Goal: Task Accomplishment & Management: Use online tool/utility

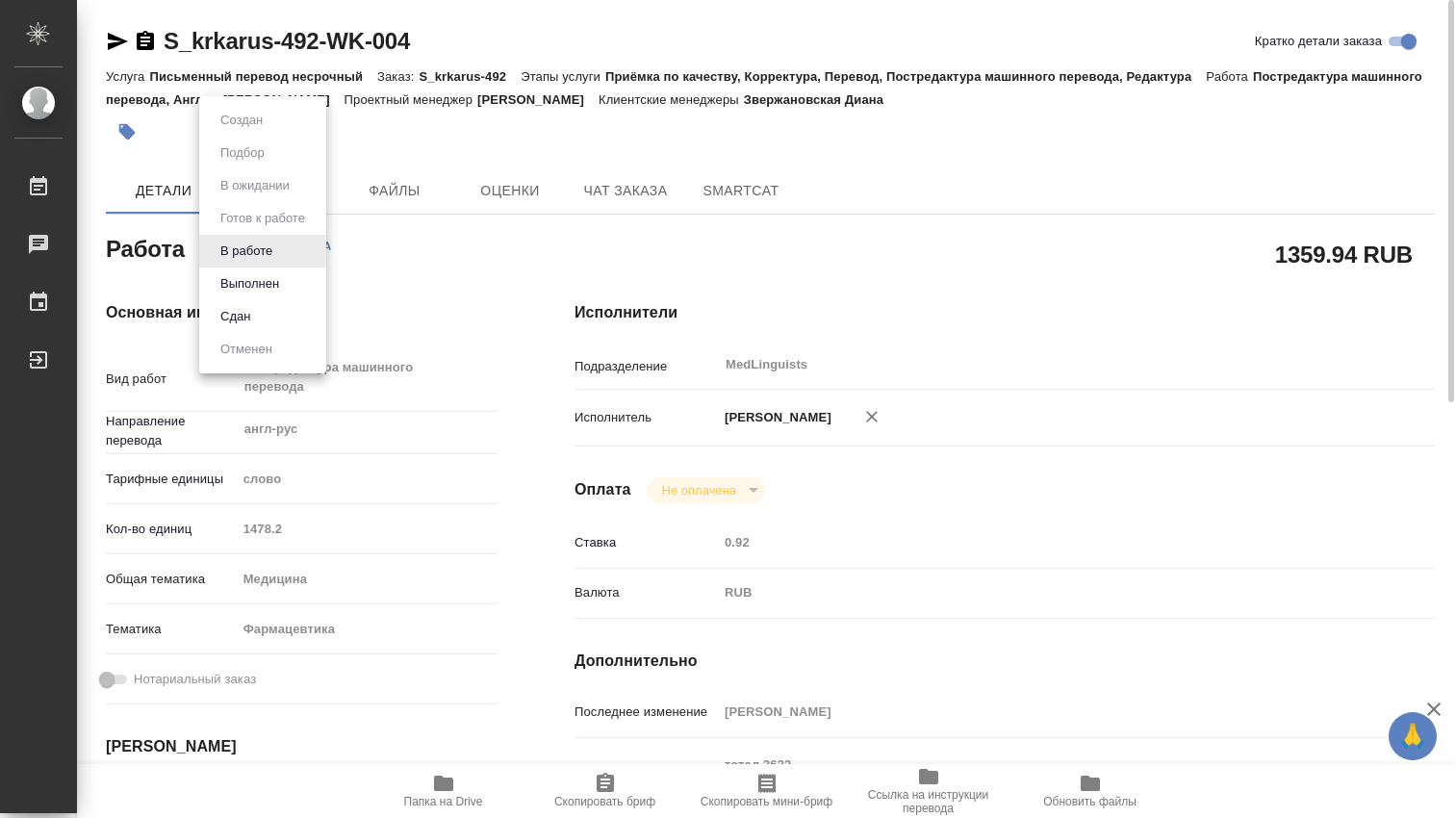
click at [287, 249] on body "🙏 .cls-1 fill:#fff; AWATERA [PERSON_NAME] 0 Чаты График Выйти S_krkarus-492-WK-…" at bounding box center [728, 409] width 1456 height 818
click at [271, 284] on button "Выполнен" at bounding box center [249, 283] width 70 height 21
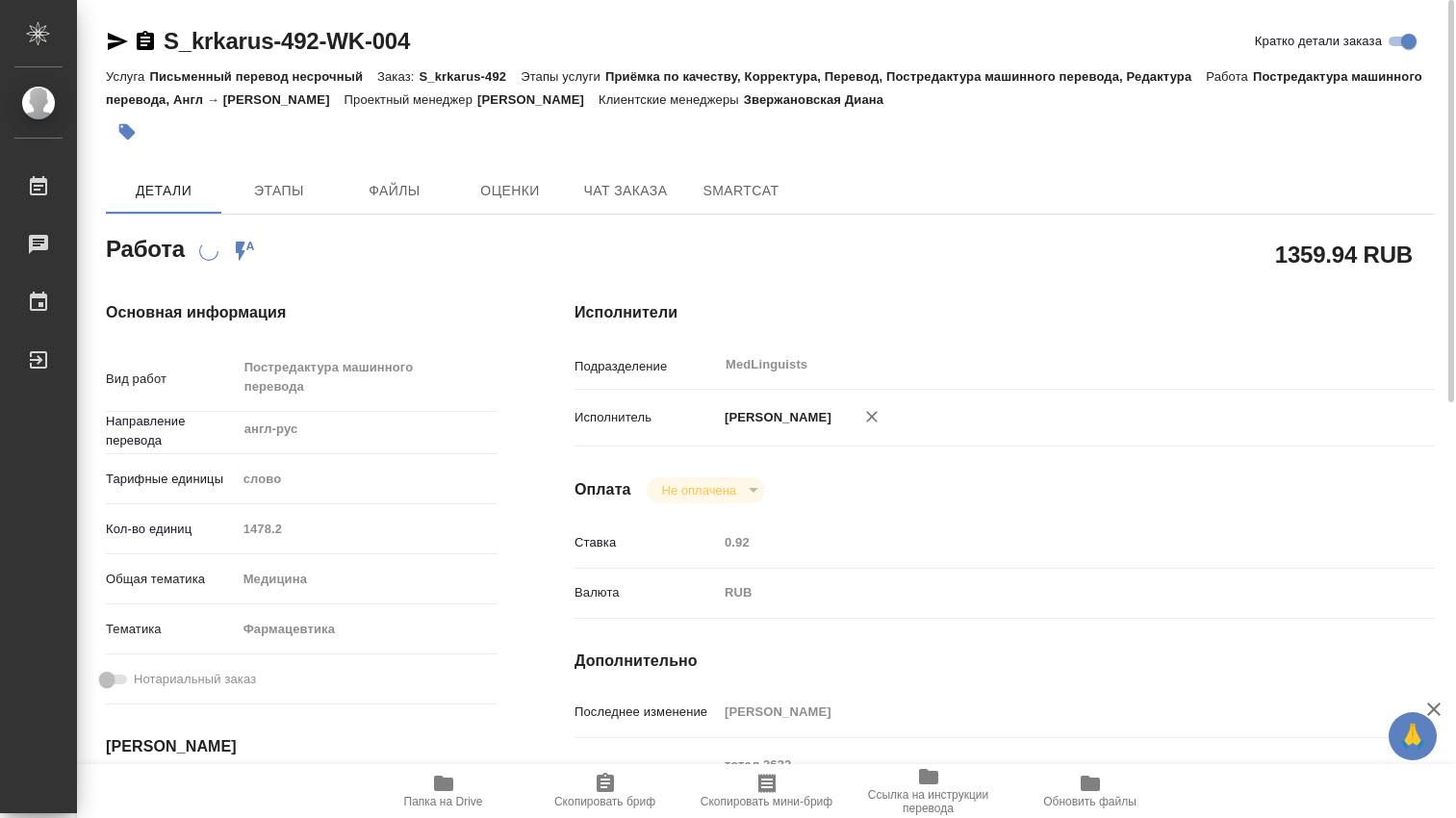
scroll to position [320, 0]
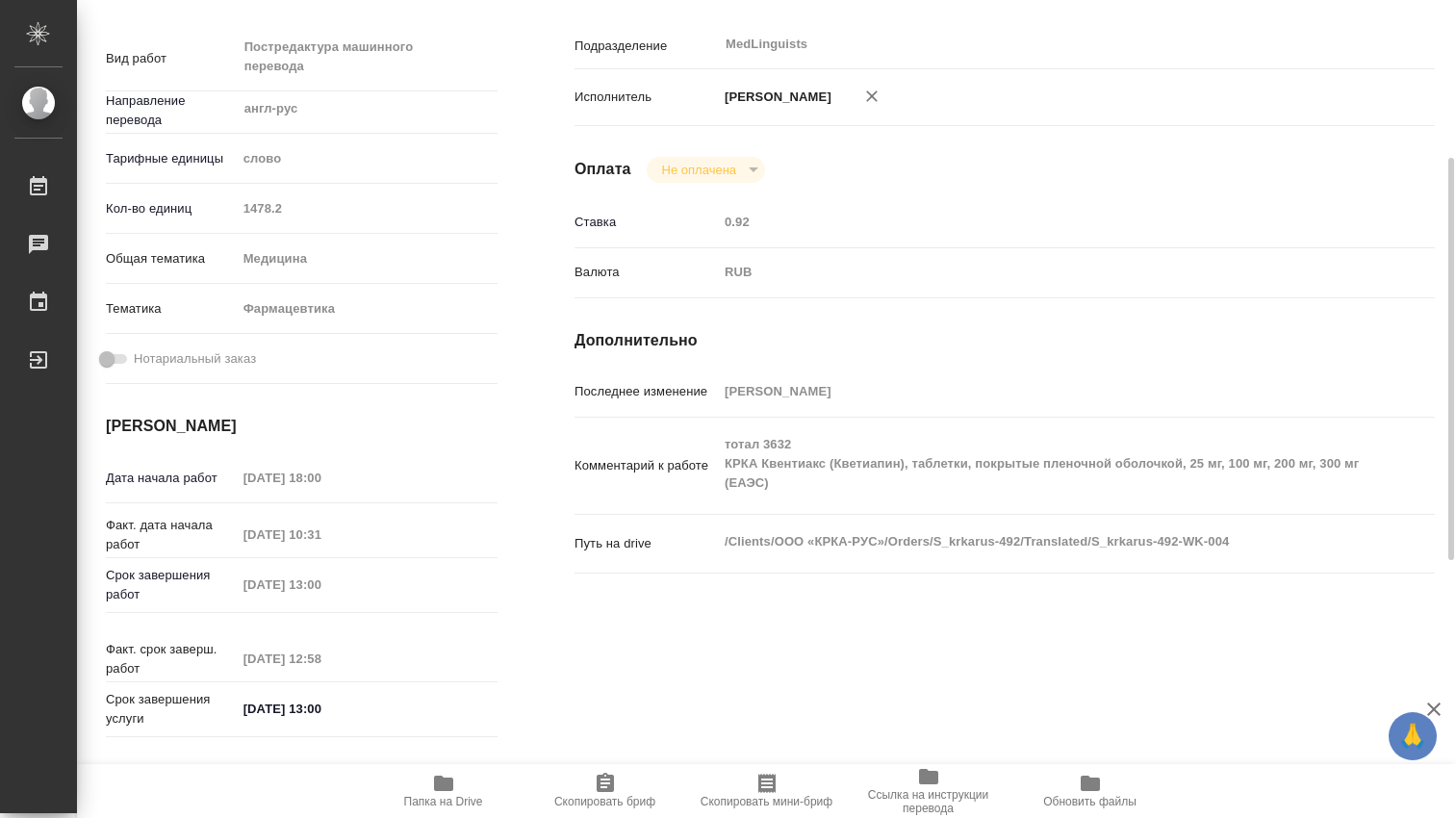
type textarea "x"
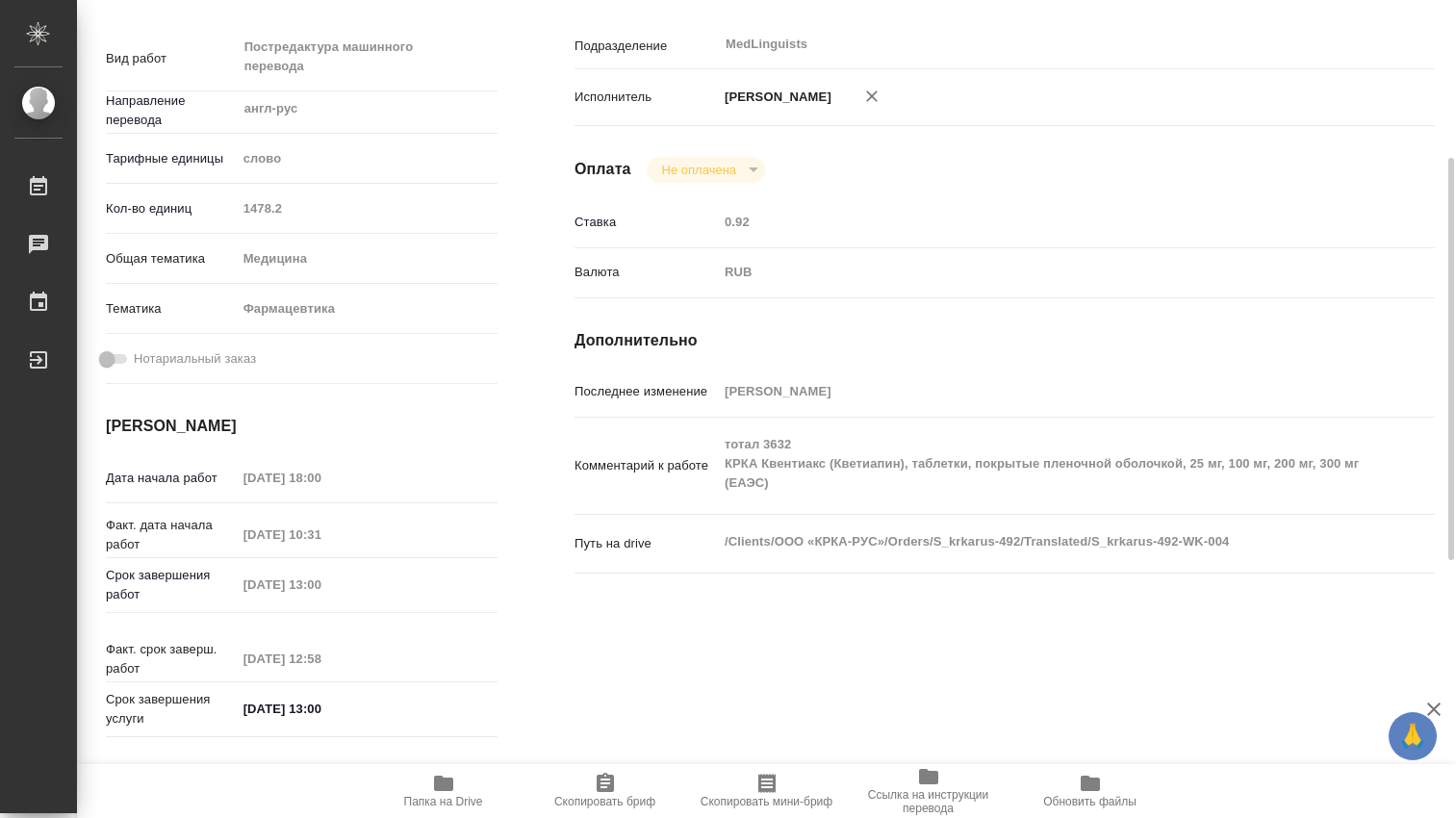
type textarea "x"
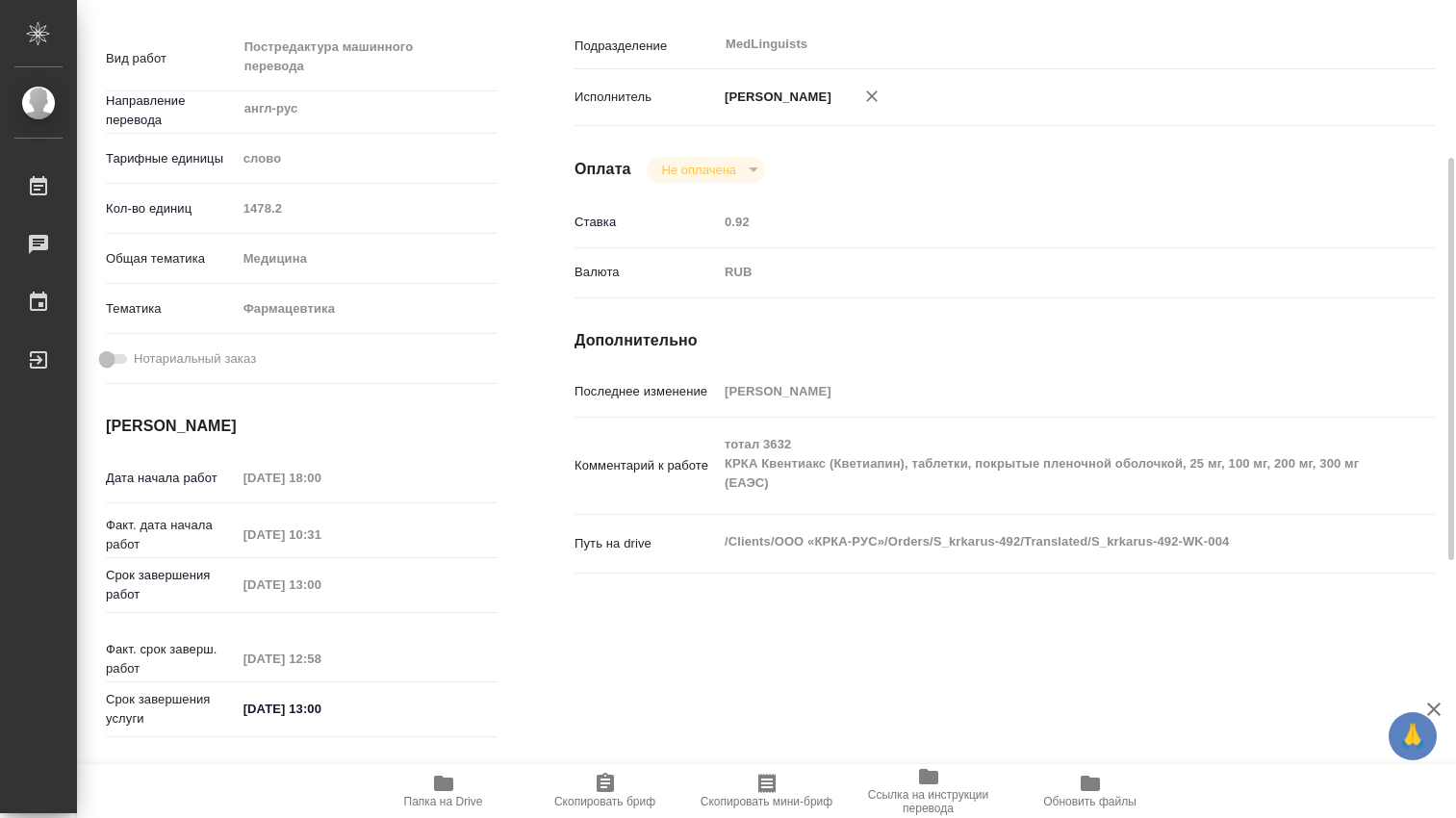
type textarea "x"
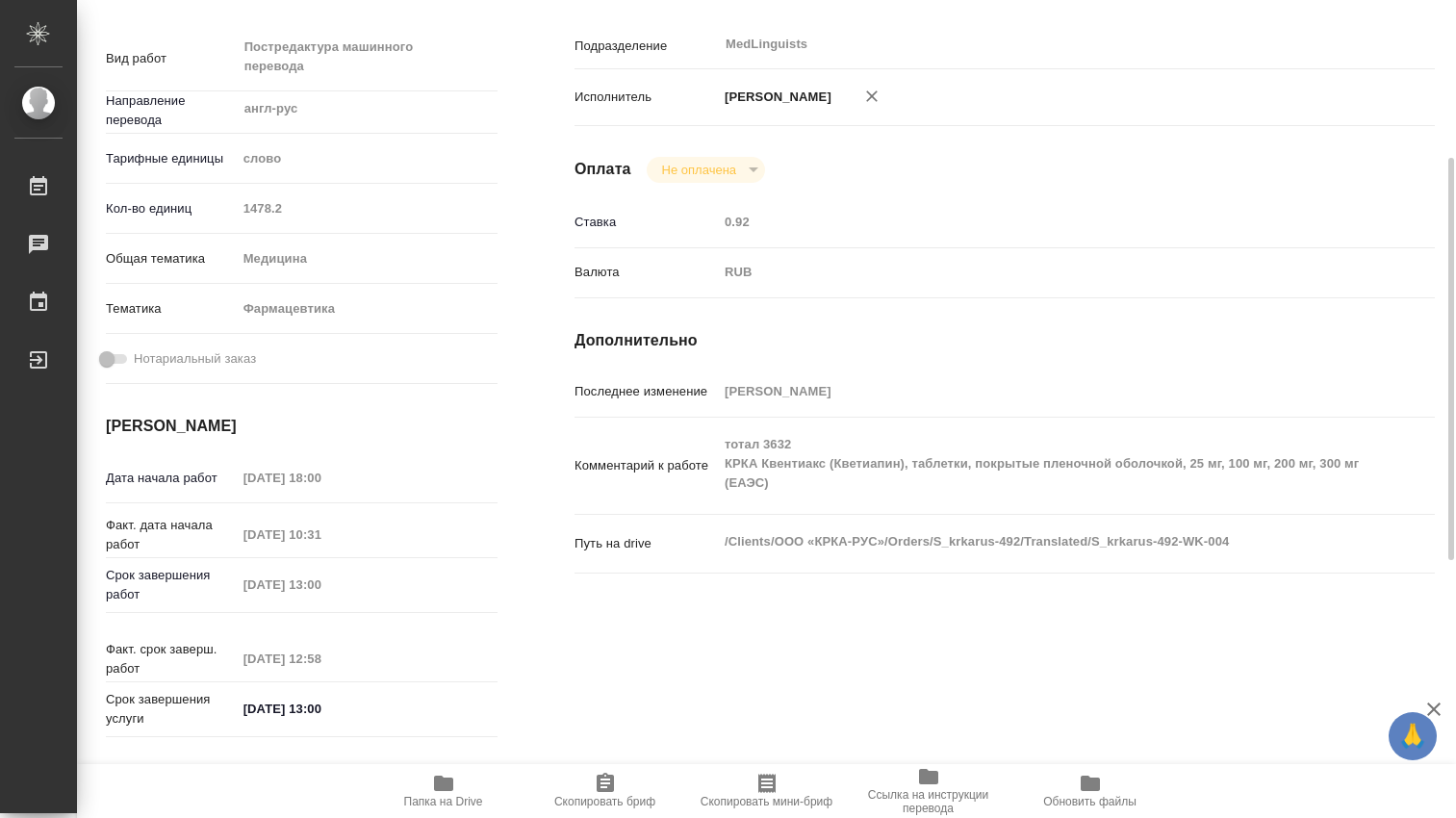
scroll to position [0, 0]
